Goal: Navigation & Orientation: Find specific page/section

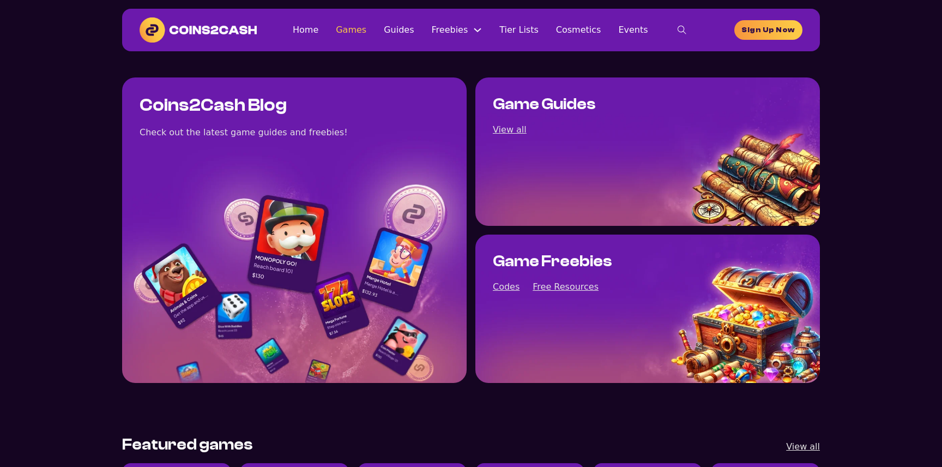
click at [353, 30] on link "Games" at bounding box center [351, 29] width 31 height 15
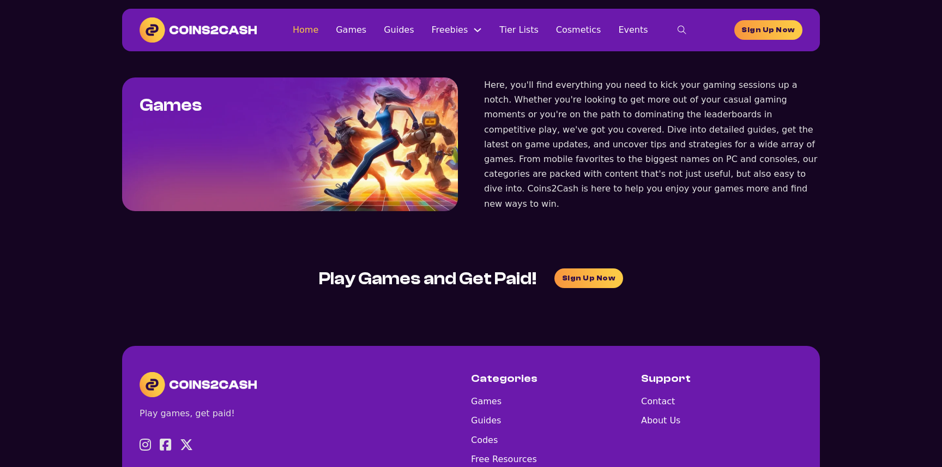
click at [318, 33] on link "Home" at bounding box center [306, 29] width 26 height 15
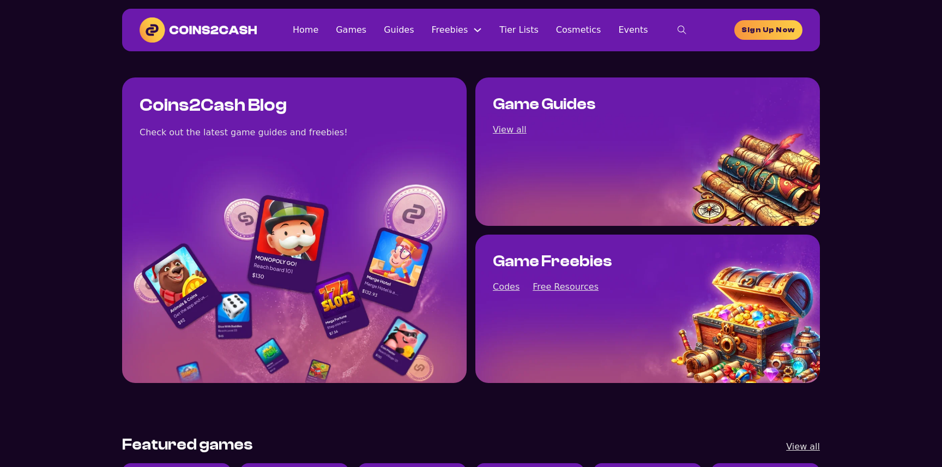
click at [174, 28] on img at bounding box center [198, 29] width 117 height 25
click at [182, 26] on img at bounding box center [198, 29] width 117 height 25
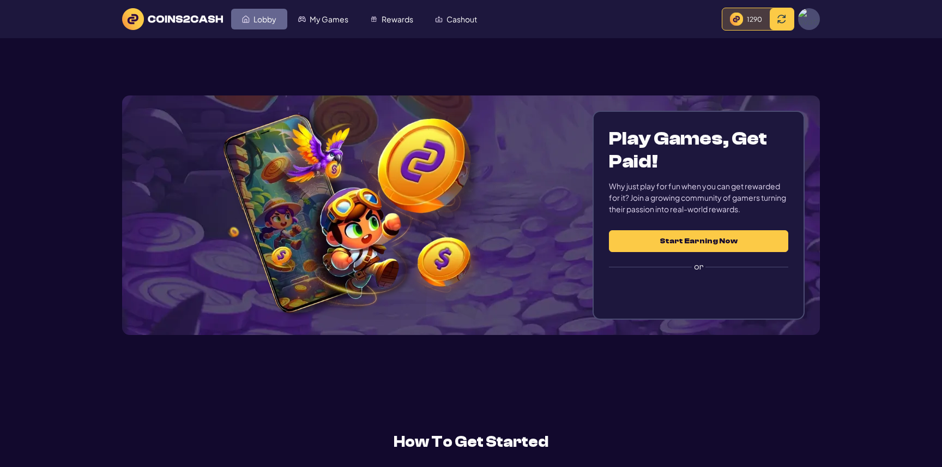
click at [262, 15] on span "Lobby" at bounding box center [265, 19] width 23 height 8
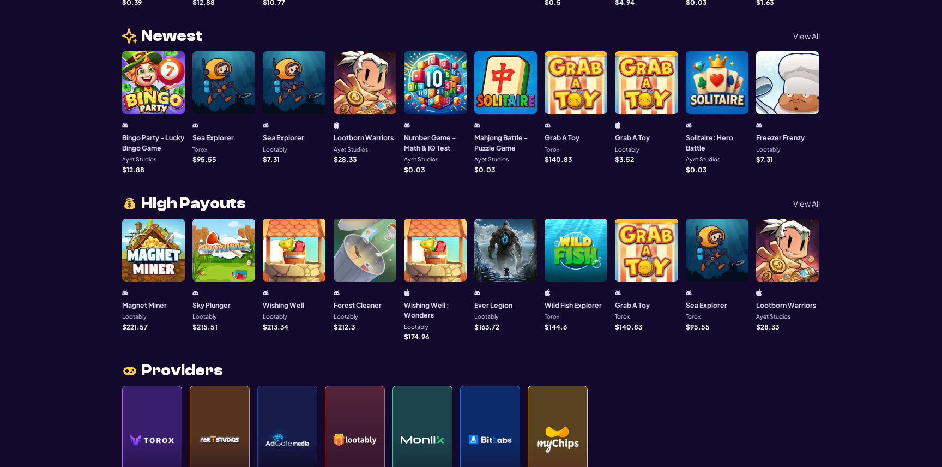
scroll to position [838, 0]
click at [498, 260] on div at bounding box center [505, 249] width 63 height 63
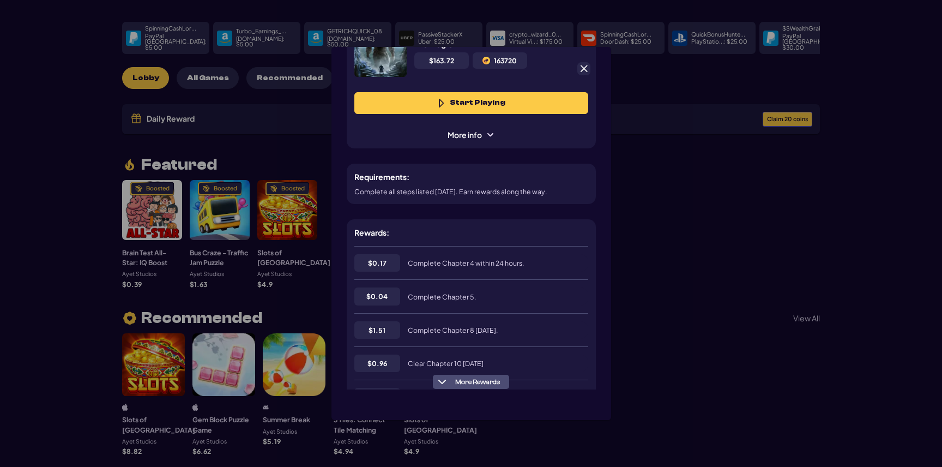
scroll to position [0, 0]
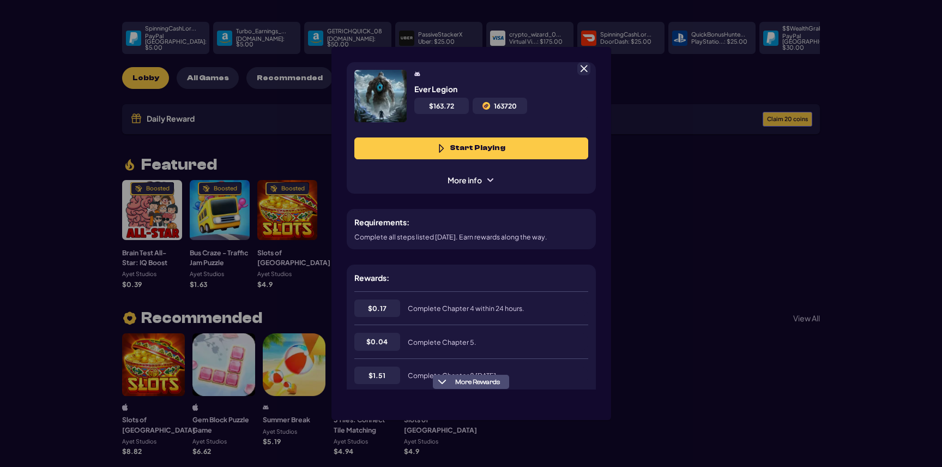
click at [582, 62] on div at bounding box center [583, 68] width 13 height 13
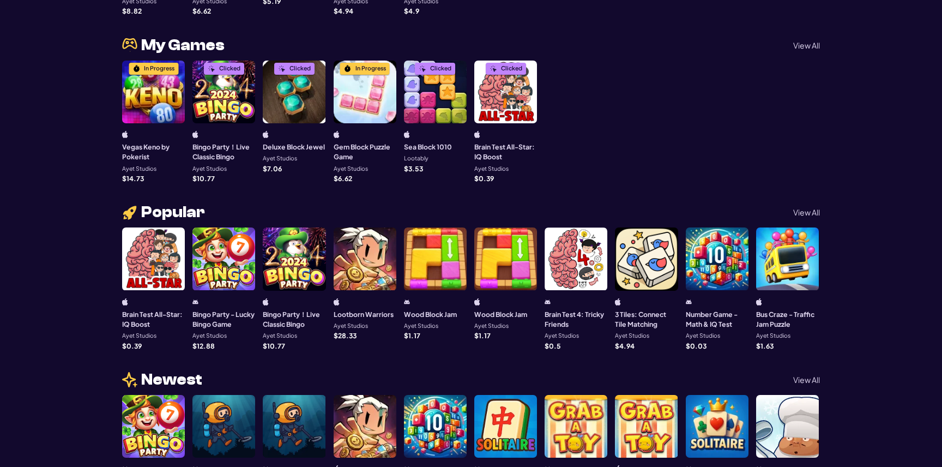
scroll to position [507, 0]
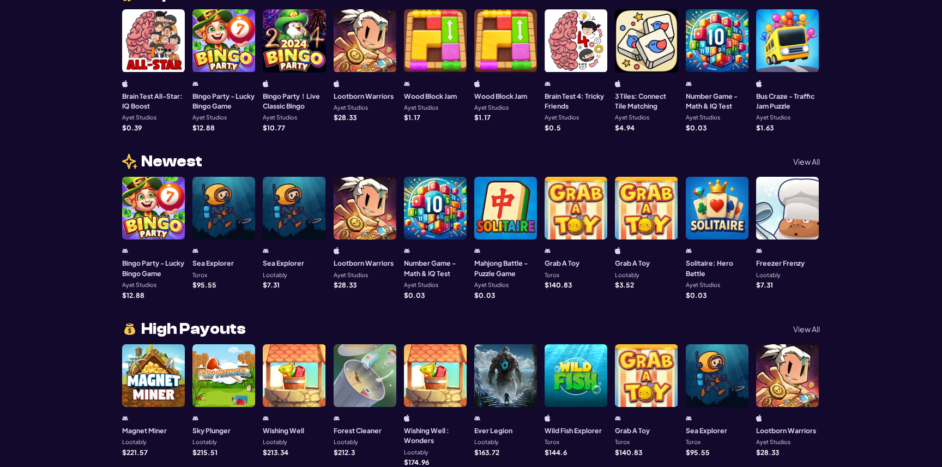
click at [500, 367] on div at bounding box center [505, 375] width 63 height 63
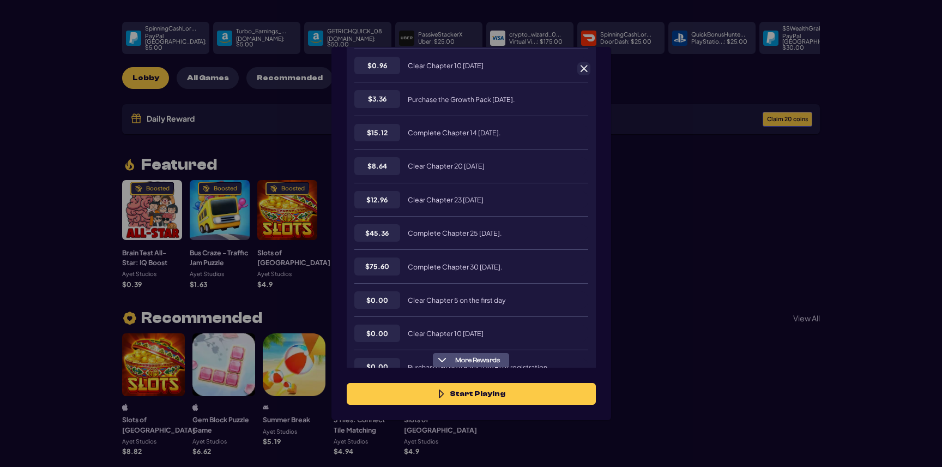
scroll to position [351, 0]
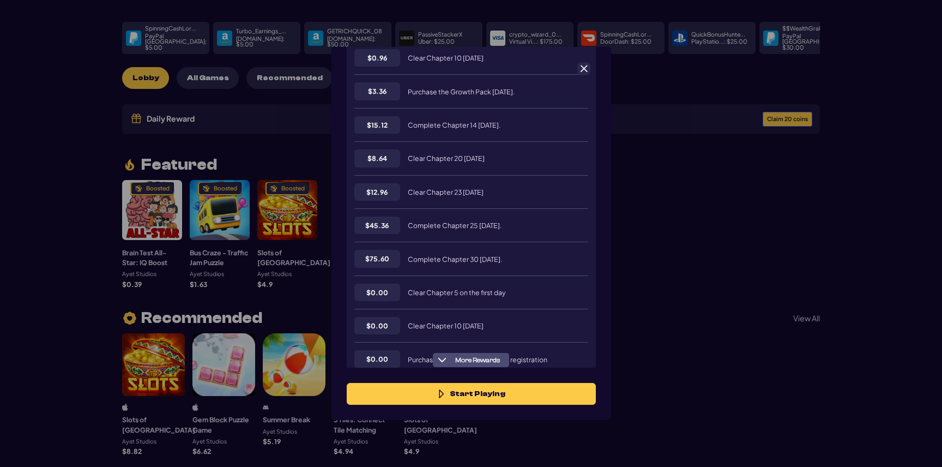
click at [582, 73] on span at bounding box center [584, 69] width 10 height 10
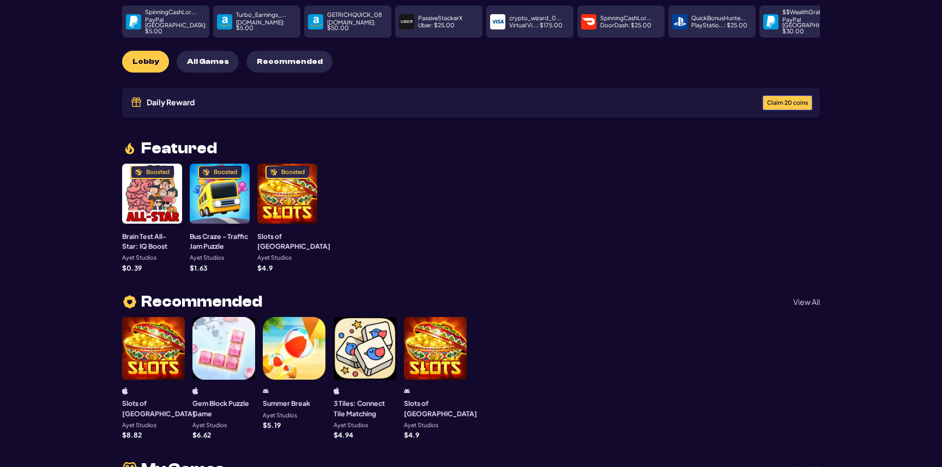
scroll to position [0, 0]
